Goal: Information Seeking & Learning: Learn about a topic

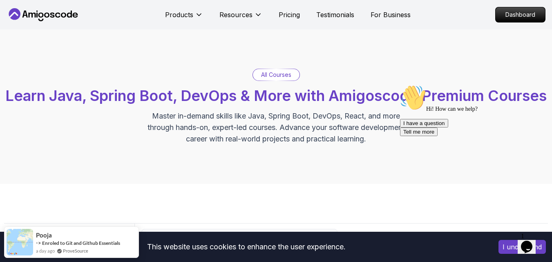
click at [524, 15] on p "Dashboard" at bounding box center [519, 15] width 47 height 14
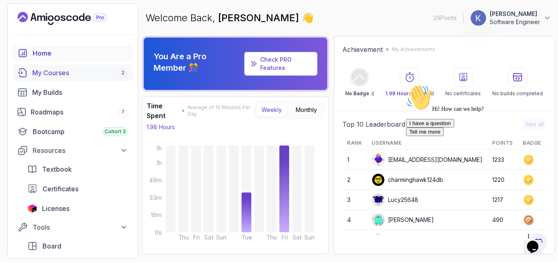
click at [66, 69] on div "My Courses 2" at bounding box center [80, 73] width 96 height 10
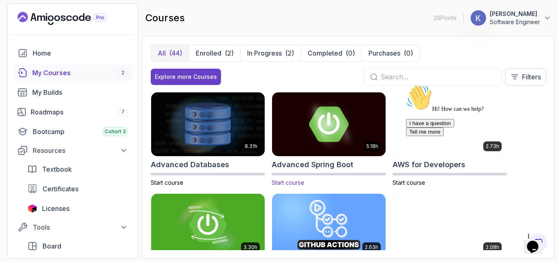
scroll to position [16, 0]
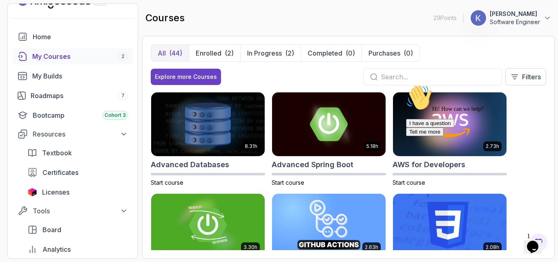
click at [411, 78] on input "text" at bounding box center [437, 77] width 114 height 10
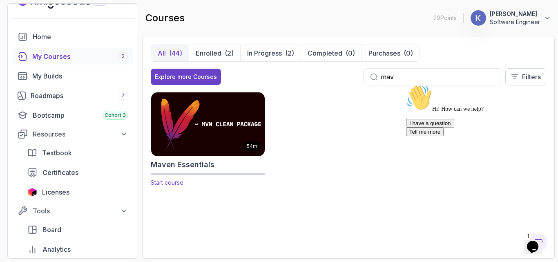
type input "mav"
click at [222, 148] on img at bounding box center [207, 124] width 119 height 67
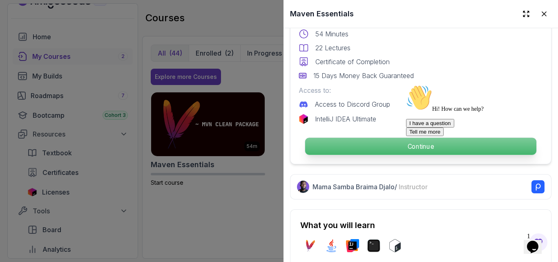
click at [388, 140] on p "Continue" at bounding box center [420, 146] width 231 height 17
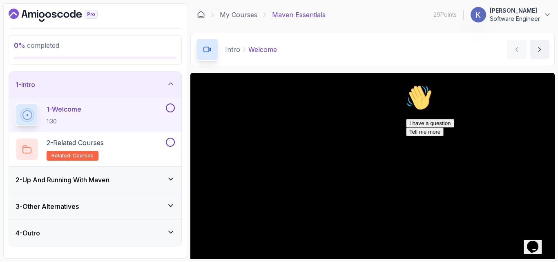
click at [406, 85] on icon "Chat attention grabber" at bounding box center [406, 85] width 0 height 0
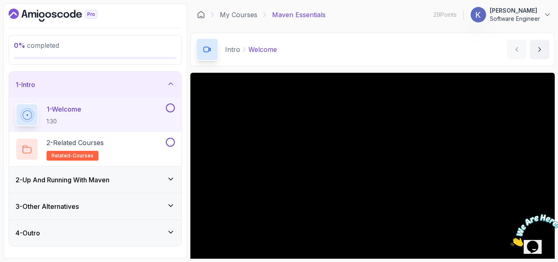
click at [548, 214] on div at bounding box center [532, 230] width 44 height 32
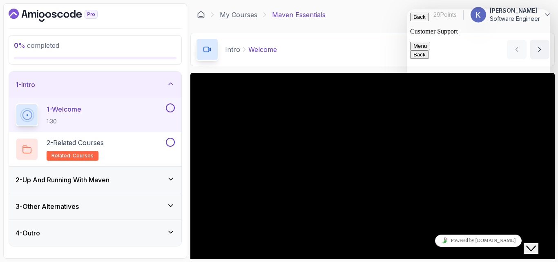
click at [417, 20] on button "Back" at bounding box center [419, 17] width 19 height 9
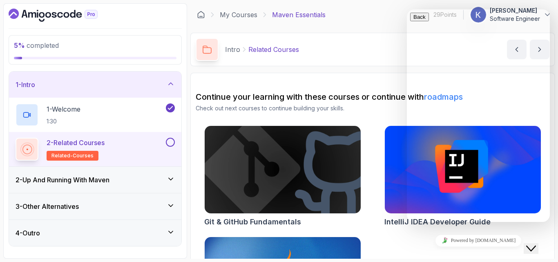
click at [538, 247] on button "Close Chat This icon closes the chat window." at bounding box center [530, 248] width 15 height 11
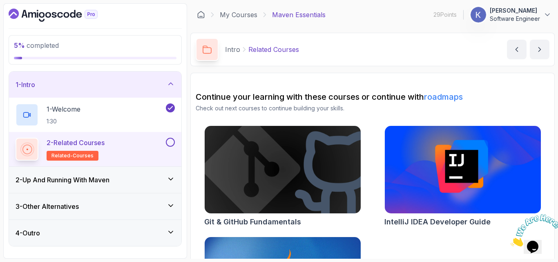
click at [124, 189] on div "2 - Up And Running With [PERSON_NAME]" at bounding box center [95, 180] width 172 height 26
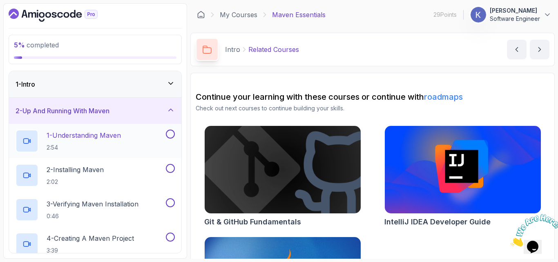
click at [133, 149] on div "1 - Understanding Maven 2:54" at bounding box center [90, 140] width 149 height 23
